Goal: Task Accomplishment & Management: Complete application form

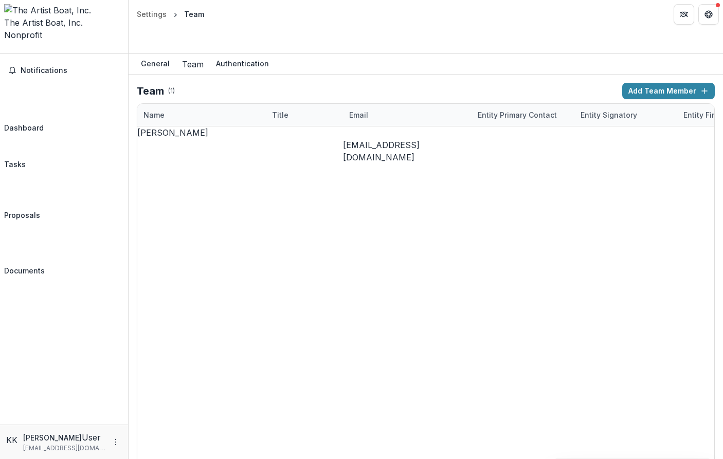
click at [44, 122] on div "Dashboard" at bounding box center [24, 127] width 40 height 11
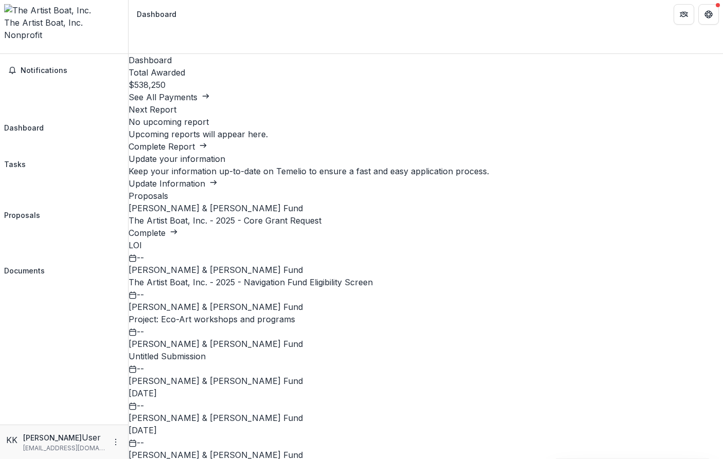
click at [178, 228] on link "Complete" at bounding box center [153, 233] width 49 height 10
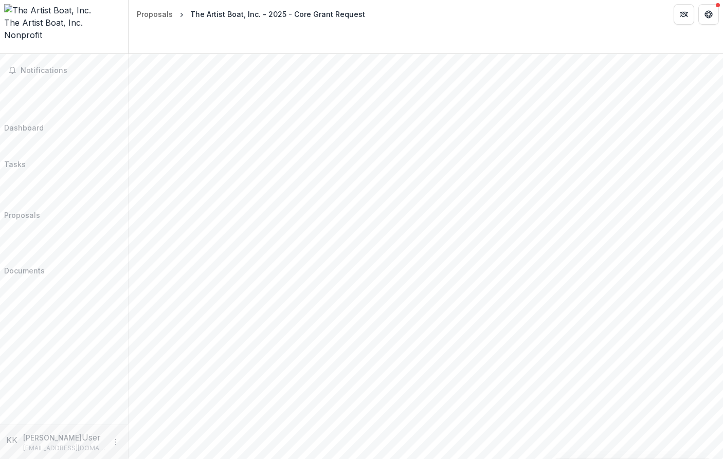
scroll to position [993, 0]
drag, startPoint x: 162, startPoint y: 343, endPoint x: 667, endPoint y: 353, distance: 505.5
paste input "**********"
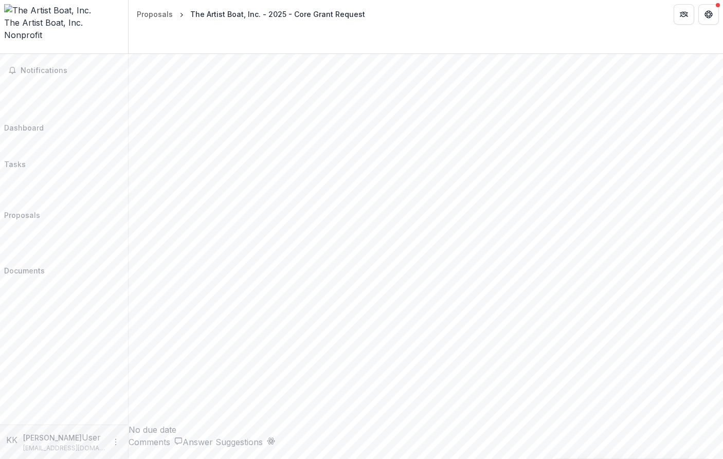
type input "**********"
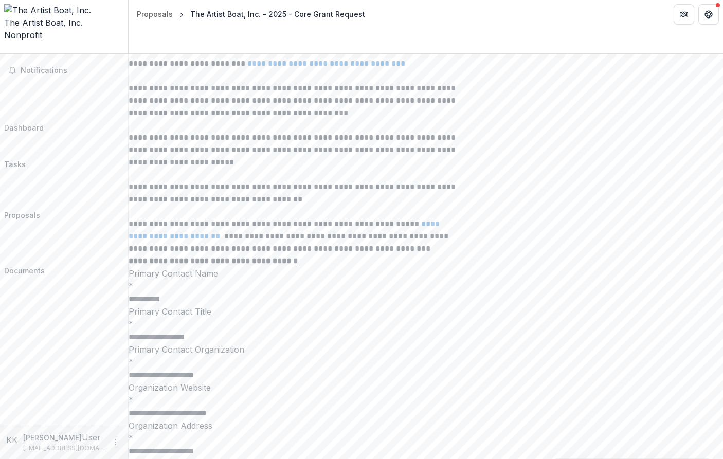
scroll to position [2018, 0]
drag, startPoint x: 161, startPoint y: 357, endPoint x: 580, endPoint y: 374, distance: 418.9
paste input "**********"
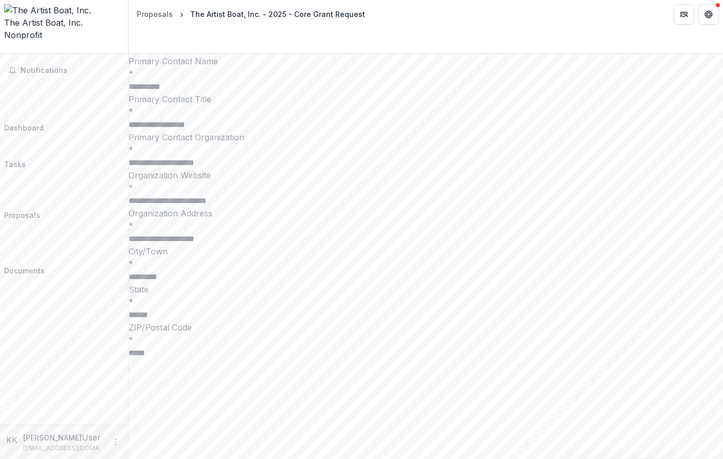
scroll to position [2229, 0]
type input "**********"
drag, startPoint x: 265, startPoint y: 274, endPoint x: 265, endPoint y: 289, distance: 15.9
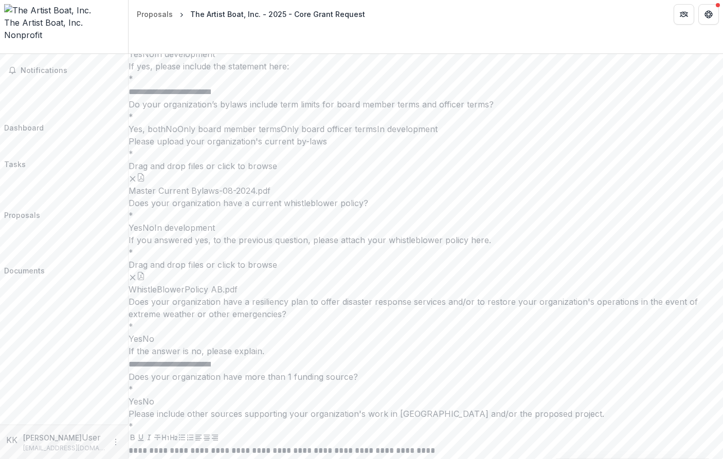
scroll to position [5566, 0]
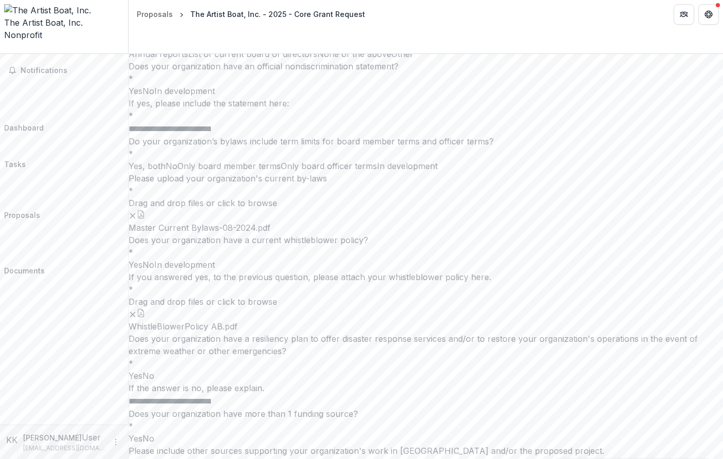
scroll to position [5603, 0]
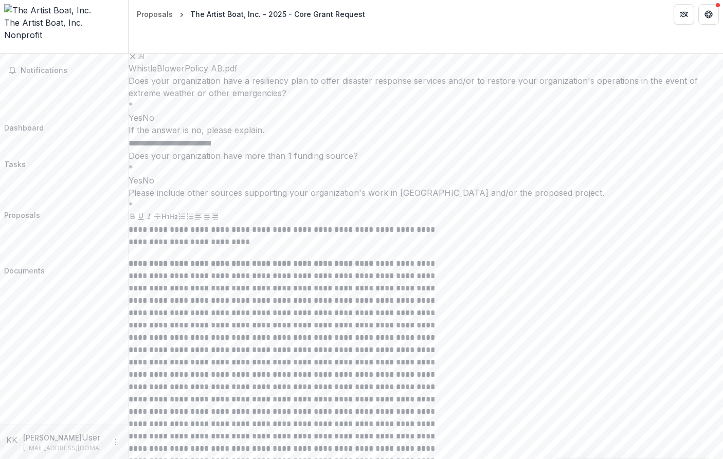
scroll to position [5874, 0]
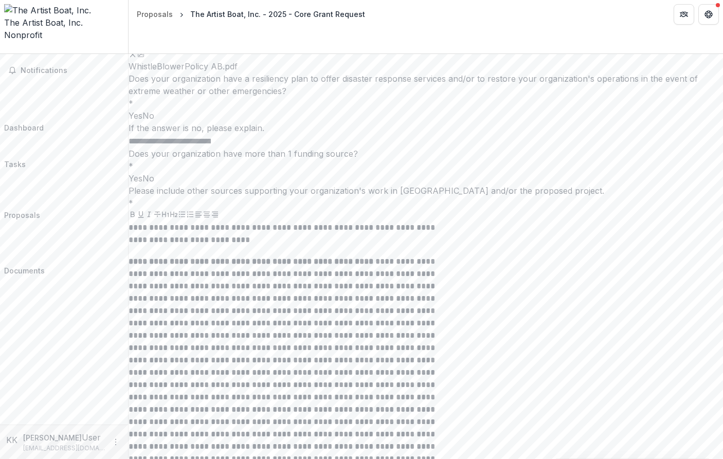
drag, startPoint x: 357, startPoint y: 203, endPoint x: 349, endPoint y: 206, distance: 8.1
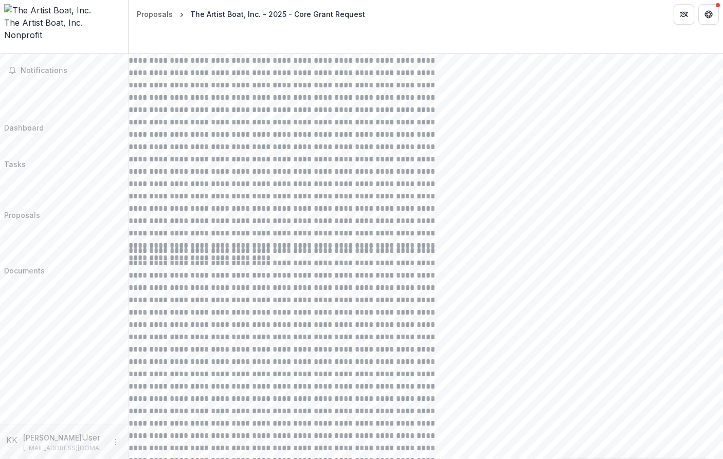
scroll to position [6102, 0]
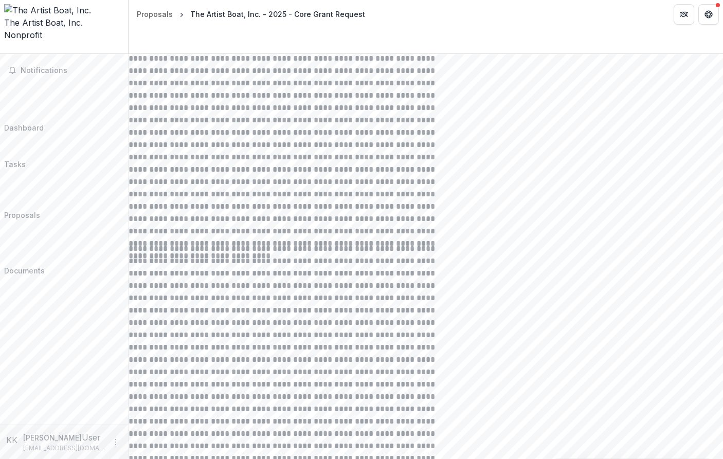
drag, startPoint x: 365, startPoint y: 288, endPoint x: 372, endPoint y: 301, distance: 14.7
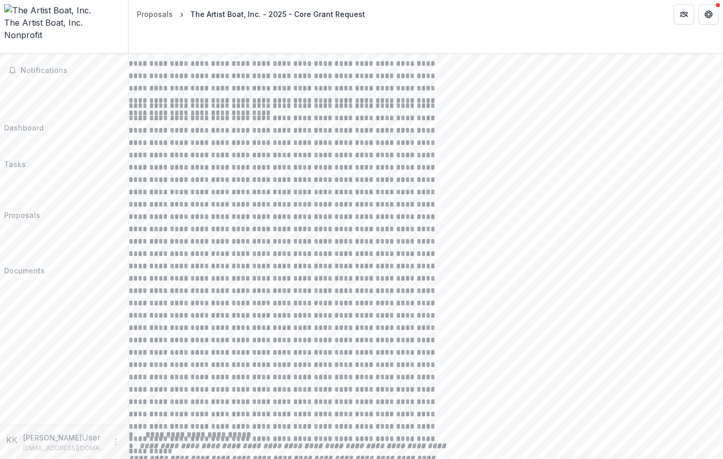
scroll to position [6249, 0]
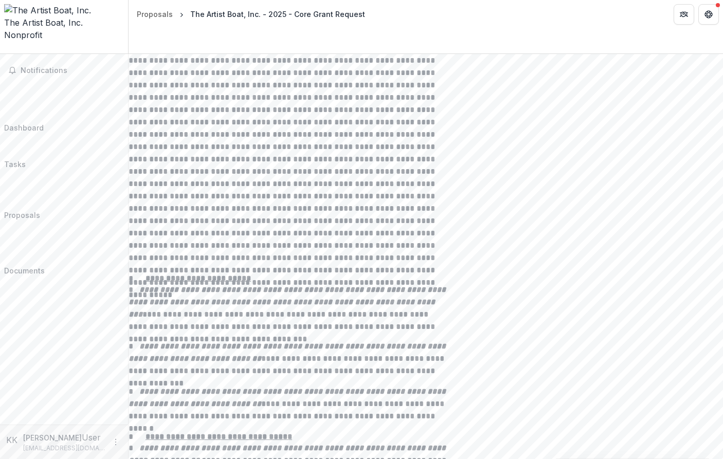
scroll to position [6414, 0]
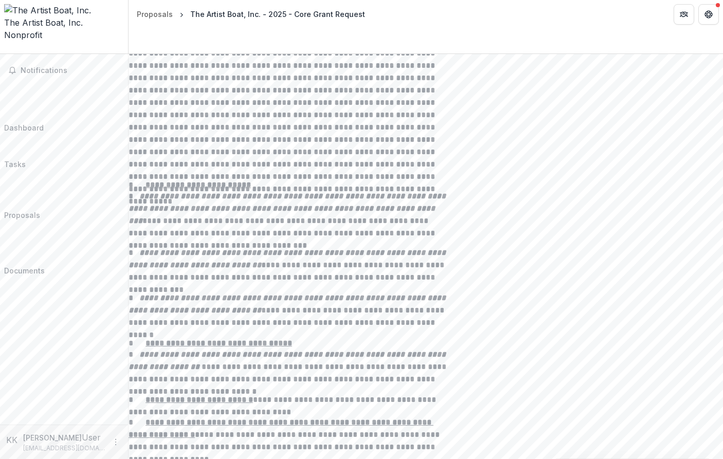
scroll to position [6497, 0]
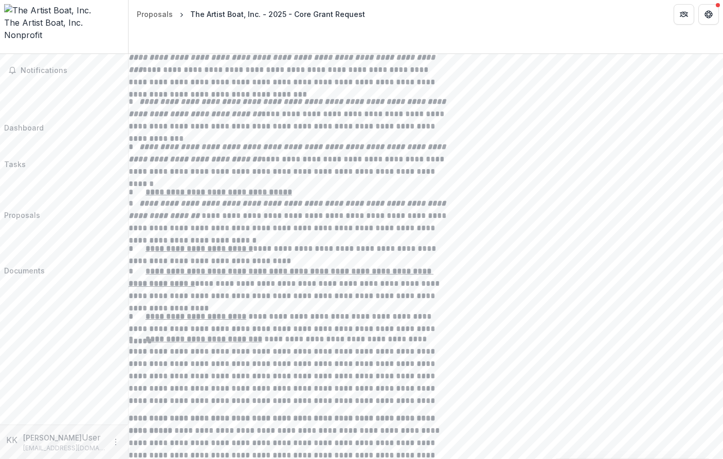
scroll to position [6644, 0]
drag, startPoint x: 402, startPoint y: 293, endPoint x: 410, endPoint y: 293, distance: 8.8
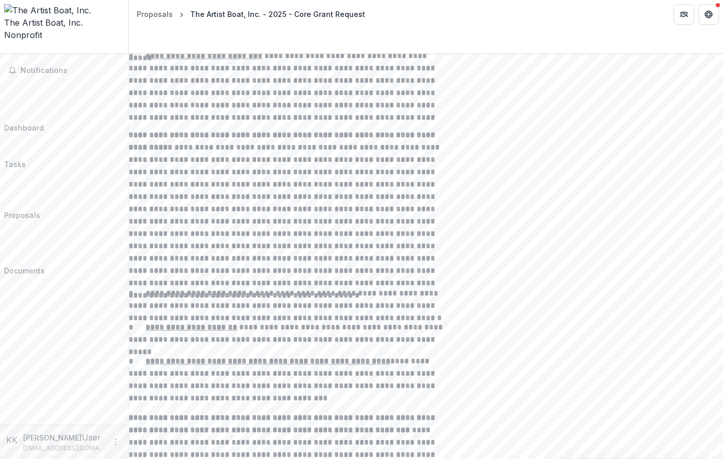
scroll to position [6929, 0]
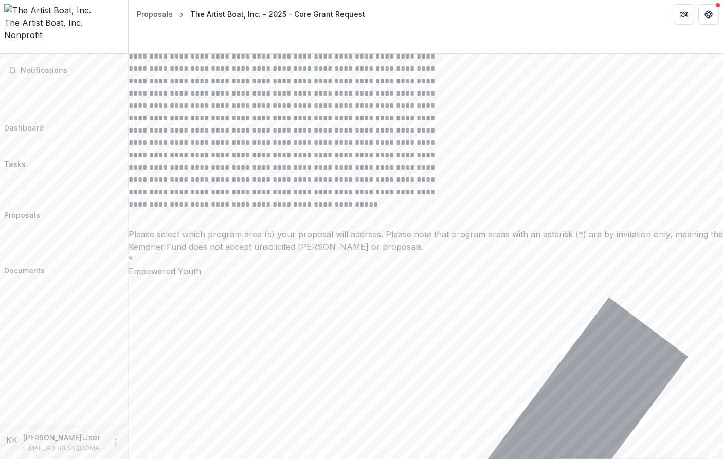
scroll to position [8879, 0]
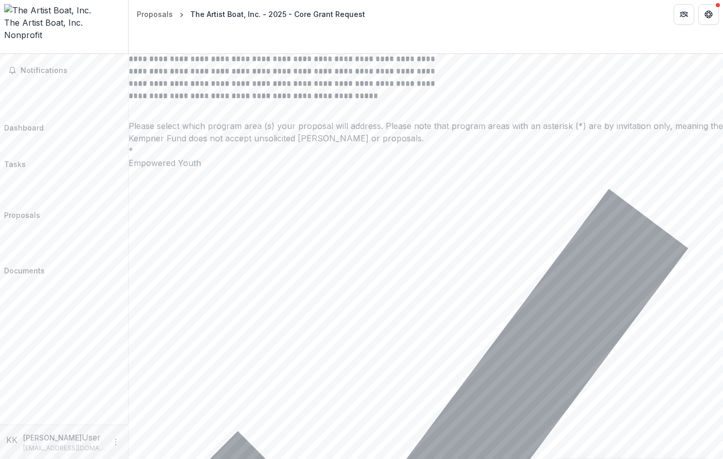
scroll to position [8987, 0]
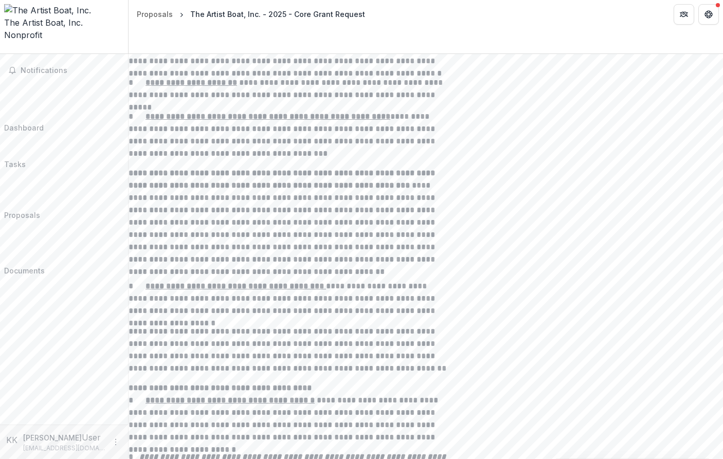
scroll to position [7168, 0]
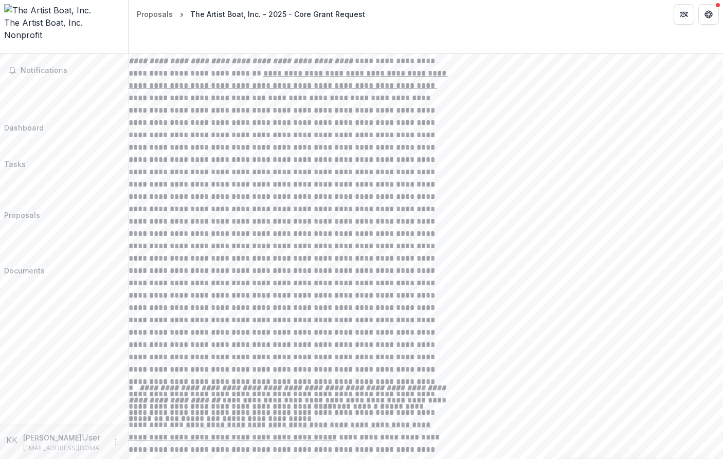
scroll to position [7612, 0]
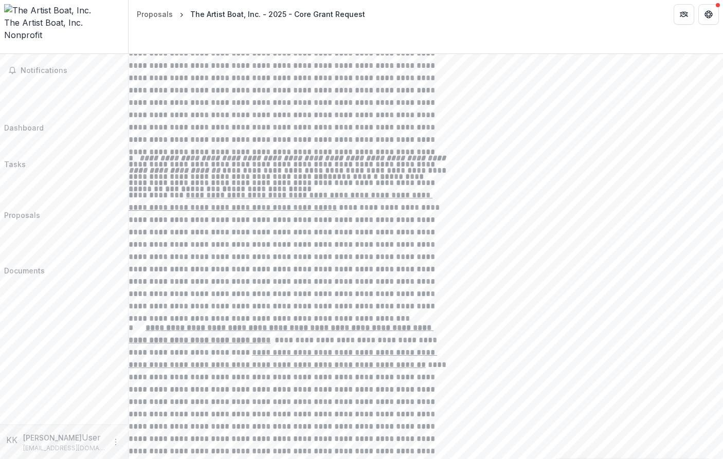
scroll to position [7818, 0]
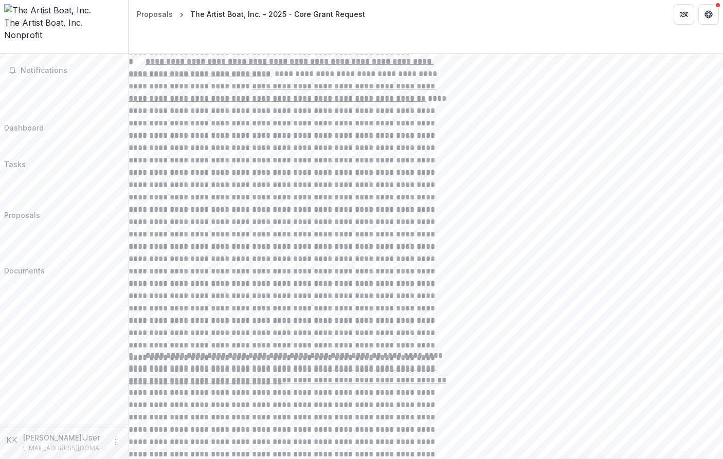
scroll to position [8083, 0]
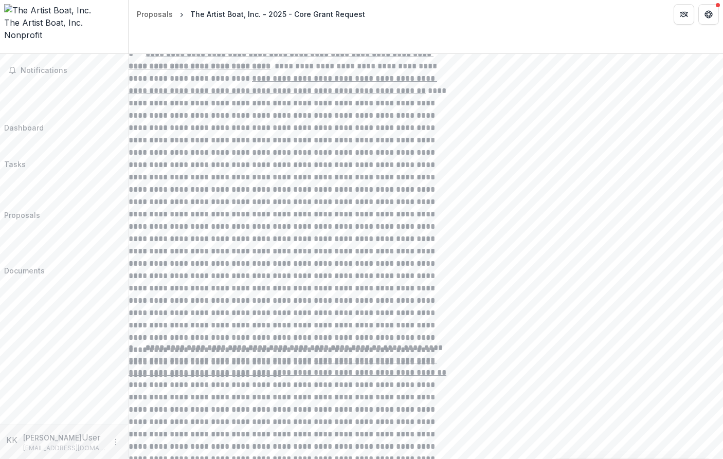
drag, startPoint x: 354, startPoint y: 265, endPoint x: 361, endPoint y: 265, distance: 6.7
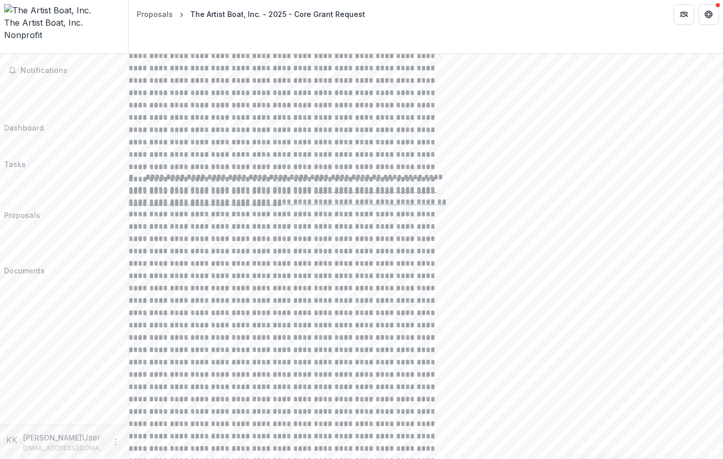
scroll to position [8257, 0]
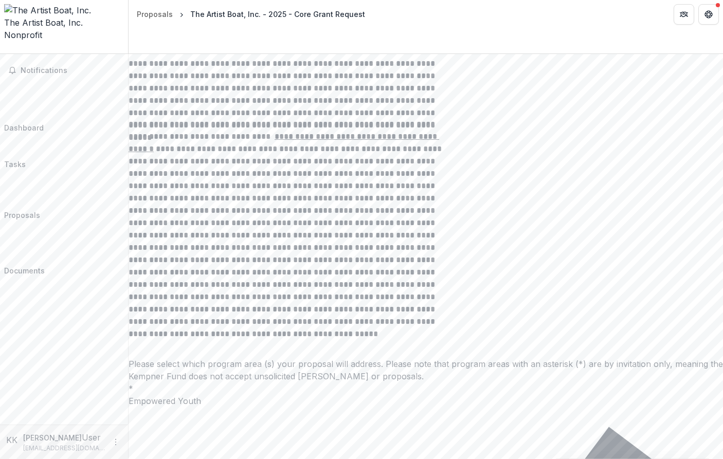
scroll to position [8748, 0]
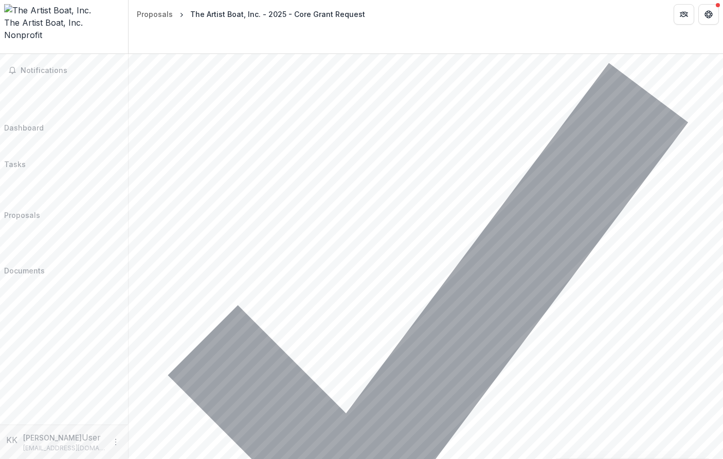
scroll to position [9111, 0]
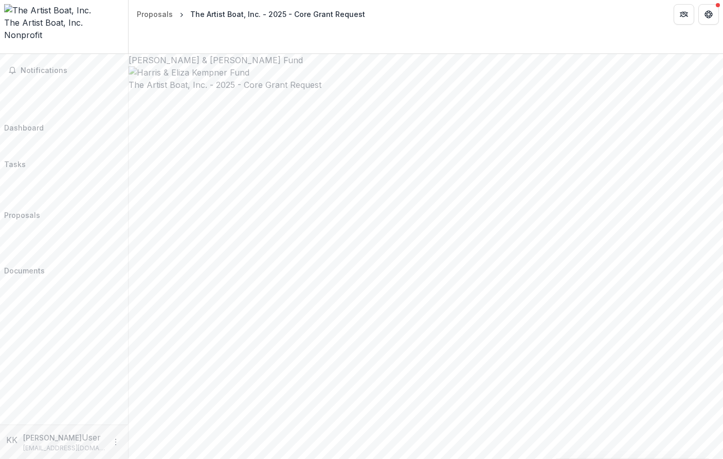
scroll to position [0, 0]
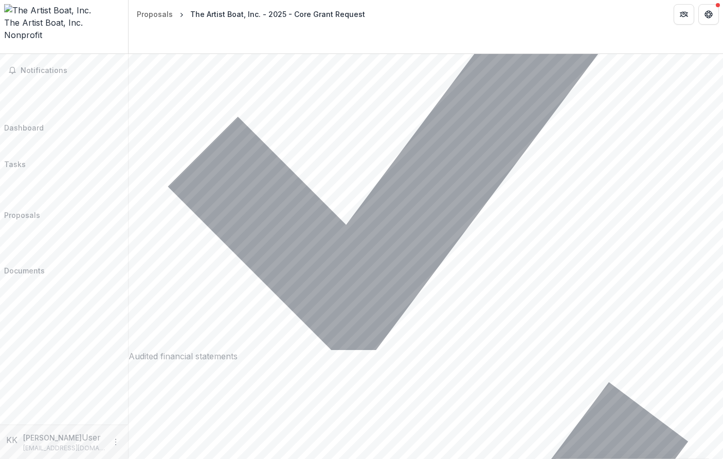
scroll to position [4807, 0]
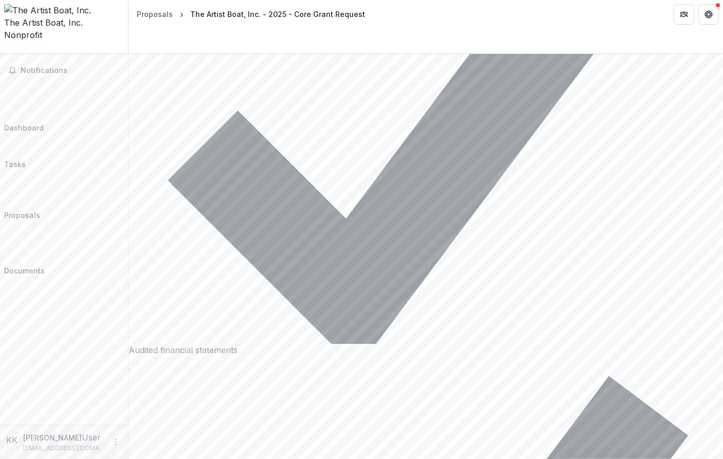
drag, startPoint x: 327, startPoint y: 328, endPoint x: 177, endPoint y: 327, distance: 150.1
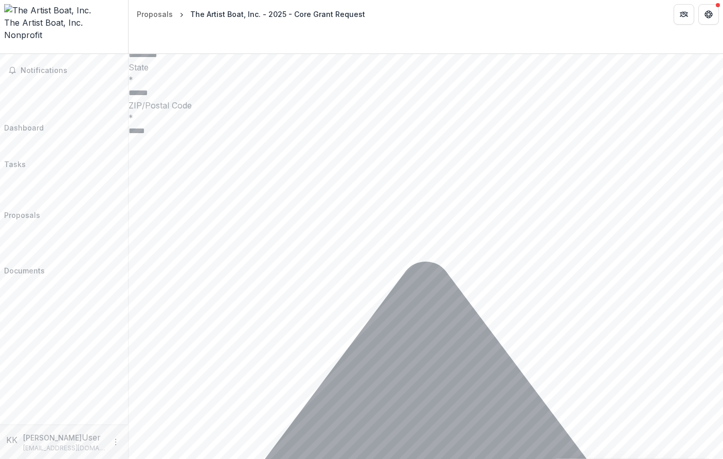
scroll to position [2448, 0]
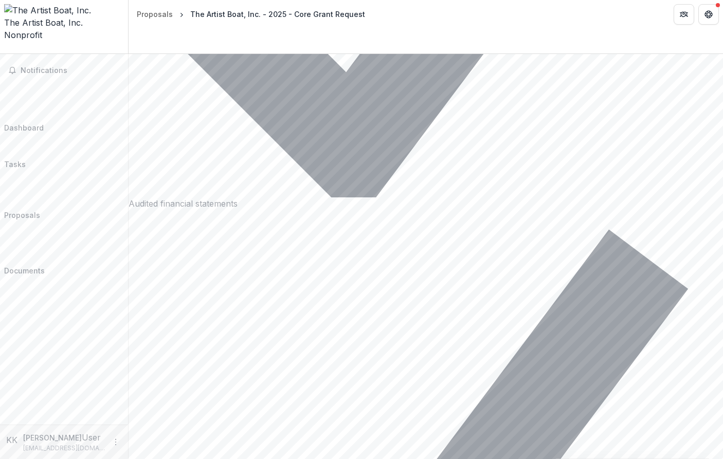
scroll to position [4955, 0]
drag, startPoint x: 278, startPoint y: 326, endPoint x: 178, endPoint y: 324, distance: 99.8
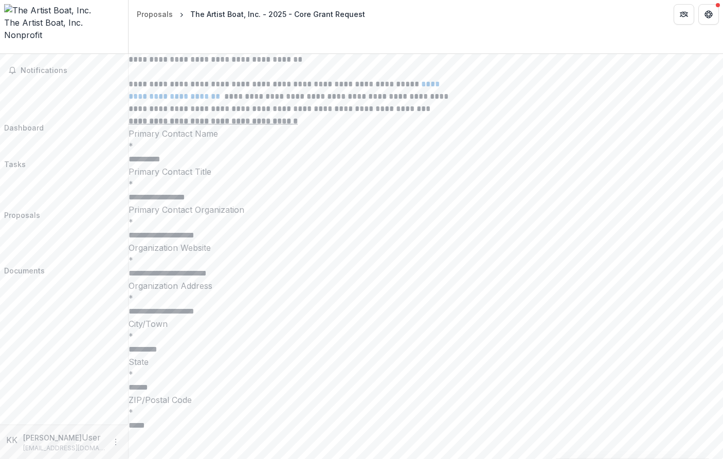
scroll to position [2150, 0]
drag, startPoint x: 494, startPoint y: 235, endPoint x: 501, endPoint y: 243, distance: 11.3
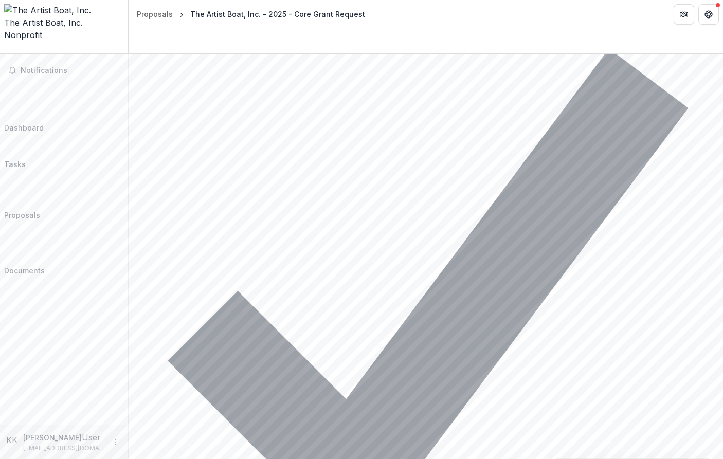
scroll to position [4627, 0]
drag, startPoint x: 176, startPoint y: 214, endPoint x: 413, endPoint y: 215, distance: 237.0
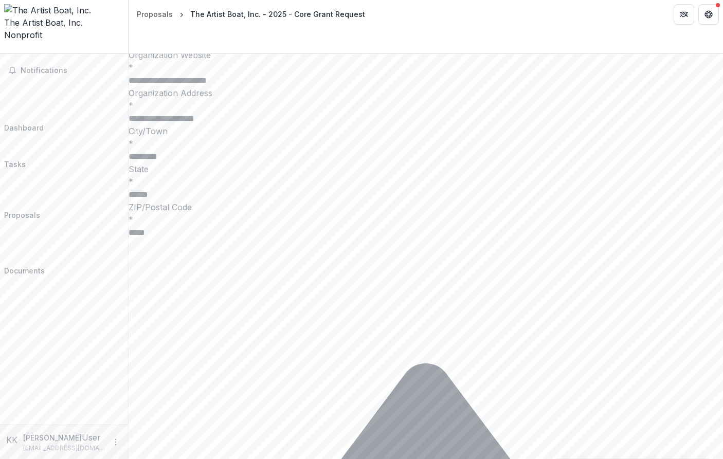
scroll to position [2343, 0]
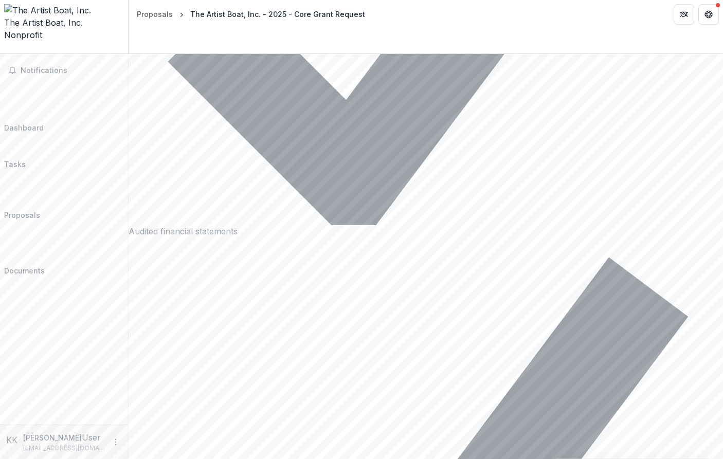
scroll to position [4926, 0]
drag, startPoint x: 336, startPoint y: 207, endPoint x: 234, endPoint y: 210, distance: 101.4
drag, startPoint x: 230, startPoint y: 211, endPoint x: 191, endPoint y: 209, distance: 39.6
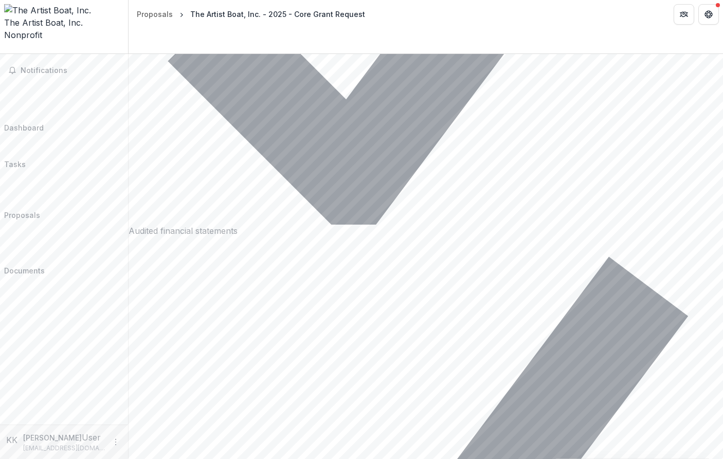
drag, startPoint x: 191, startPoint y: 208, endPoint x: 328, endPoint y: 206, distance: 137.3
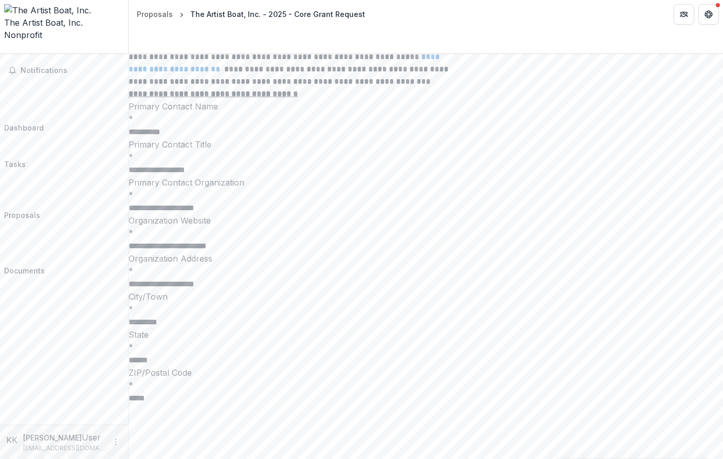
scroll to position [2169, 0]
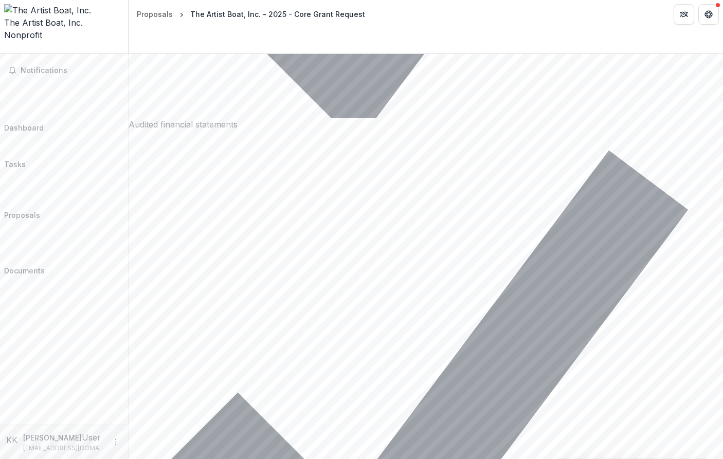
scroll to position [5054, 0]
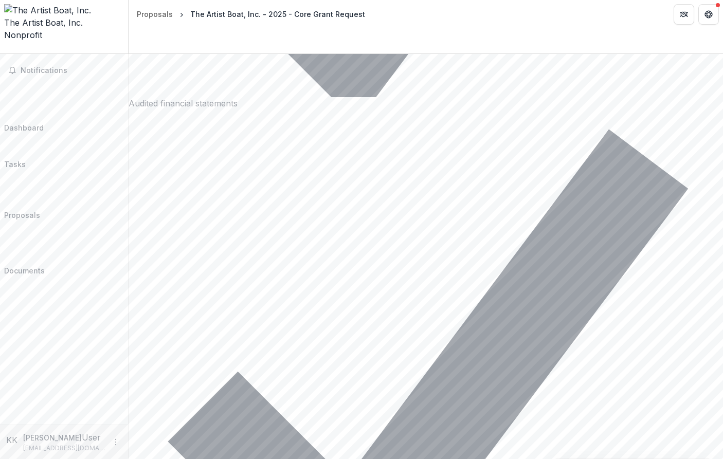
drag, startPoint x: 284, startPoint y: 228, endPoint x: 179, endPoint y: 227, distance: 105.4
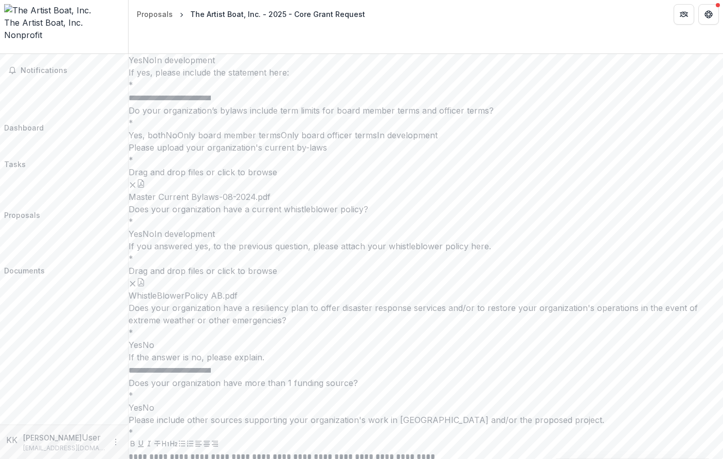
scroll to position [5649, 0]
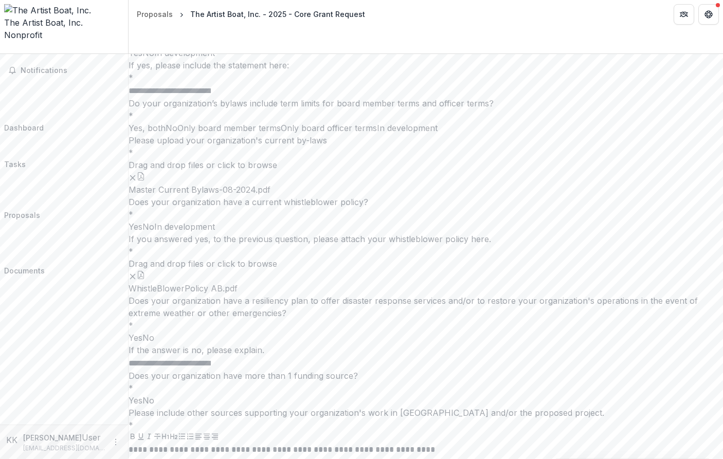
drag, startPoint x: 161, startPoint y: 247, endPoint x: 208, endPoint y: 245, distance: 46.8
drag, startPoint x: 220, startPoint y: 253, endPoint x: 292, endPoint y: 252, distance: 72.5
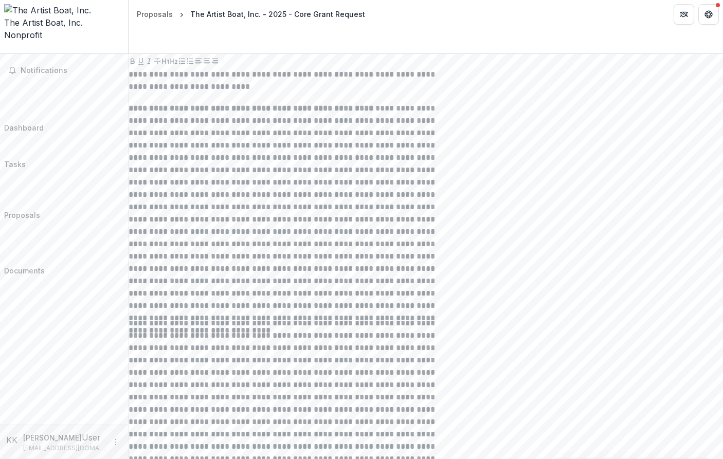
scroll to position [6058, 0]
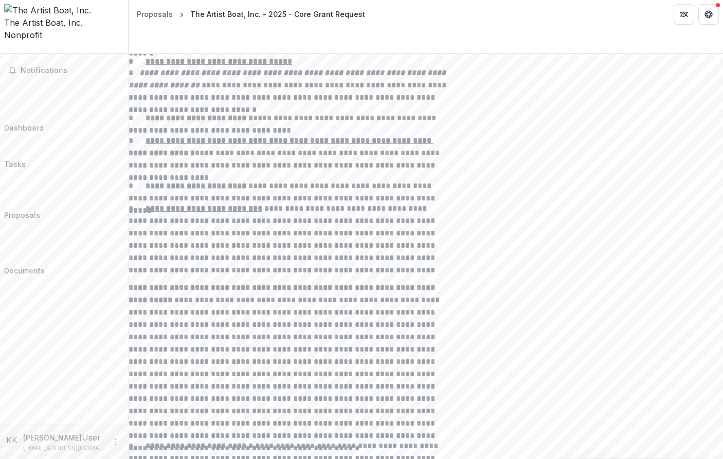
scroll to position [6800, 0]
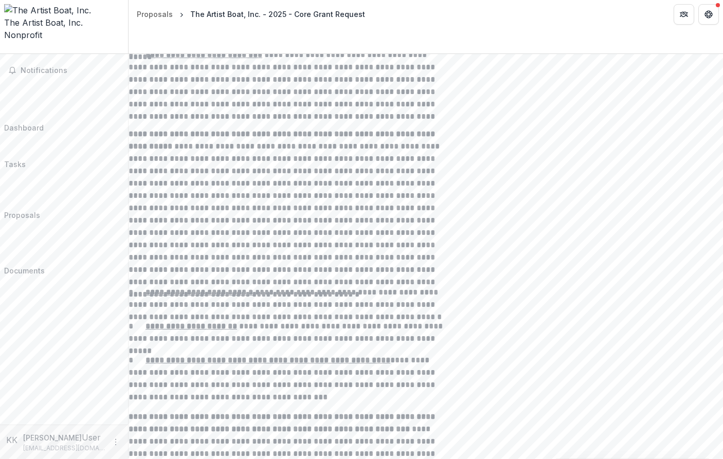
scroll to position [6928, 0]
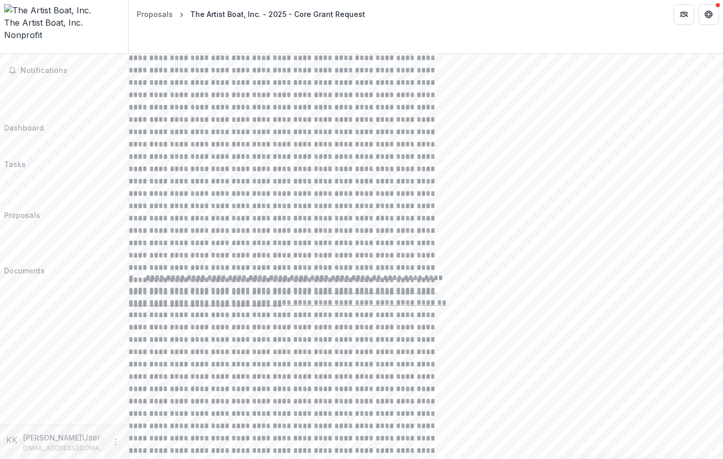
scroll to position [8157, 0]
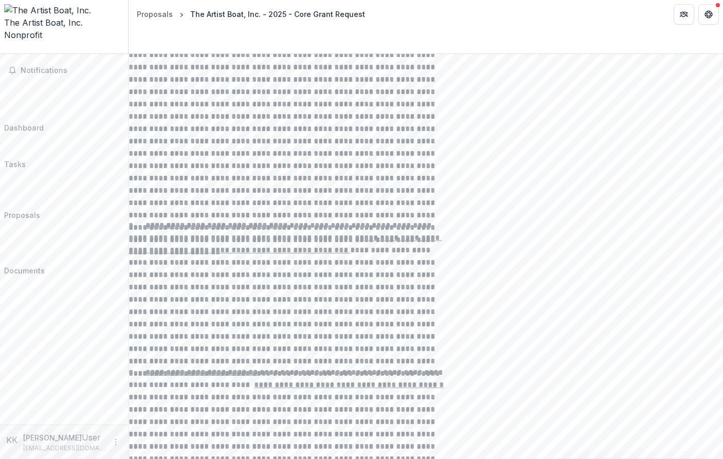
scroll to position [8500, 0]
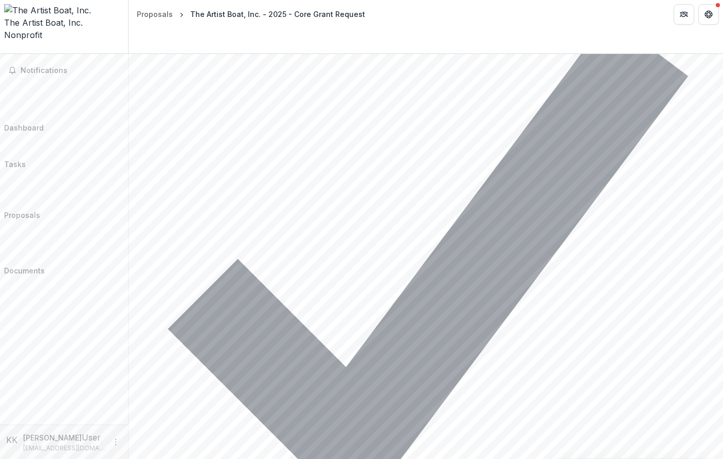
scroll to position [9156, 0]
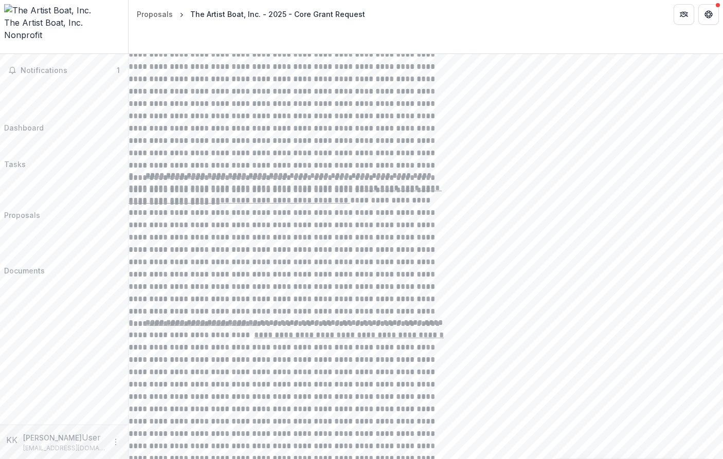
scroll to position [0, 0]
click at [0, 459] on icon "Close" at bounding box center [0, 468] width 0 height 0
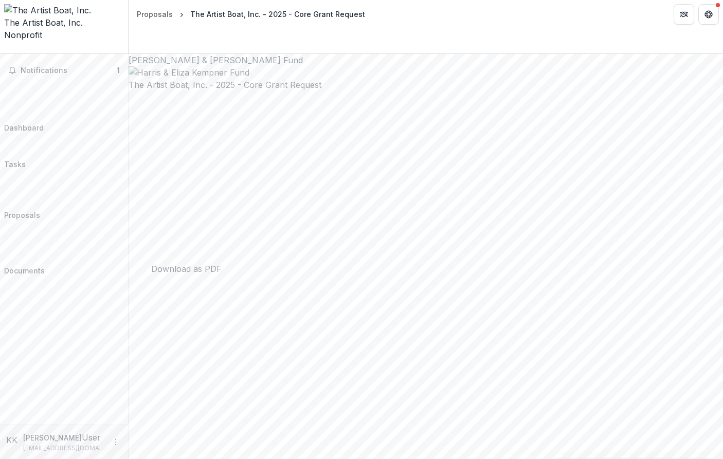
click at [44, 122] on div "Dashboard" at bounding box center [24, 127] width 40 height 11
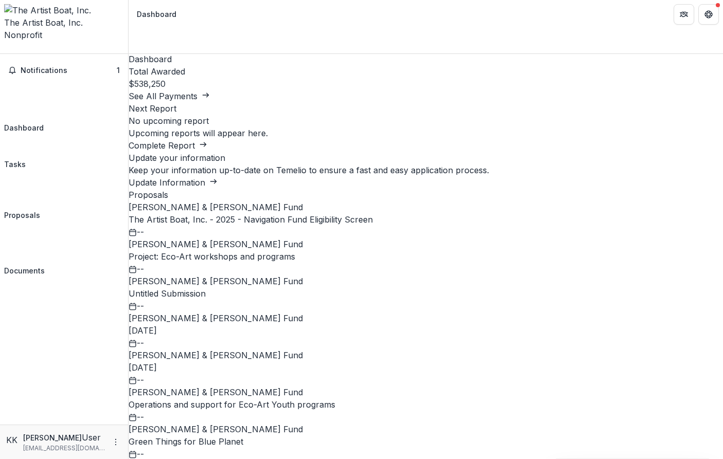
click at [305, 220] on link "The Artist Boat, Inc. - 2025 - Navigation Fund Eligibility Screen" at bounding box center [251, 219] width 244 height 10
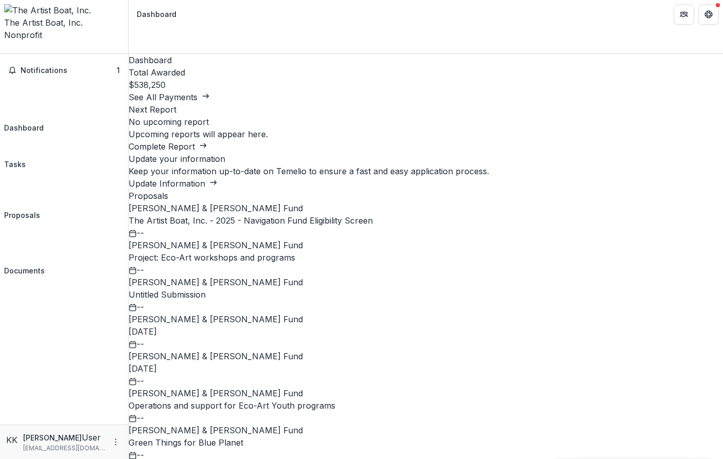
scroll to position [77, 0]
click at [210, 103] on button "See All Payments" at bounding box center [169, 97] width 81 height 12
